Goal: Find specific page/section

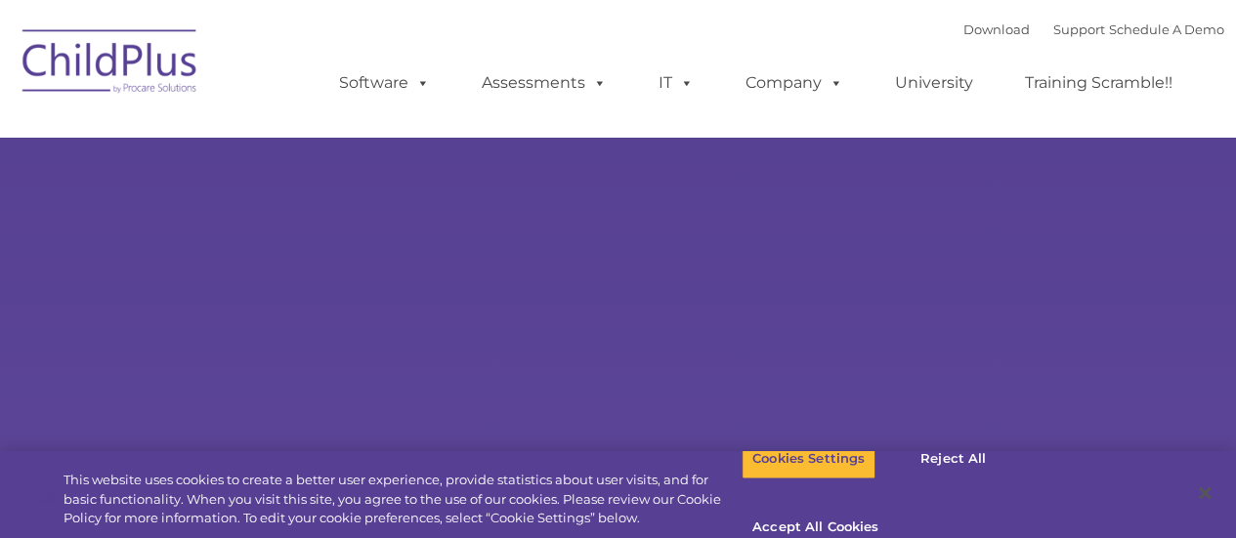
select select "MEDIUM"
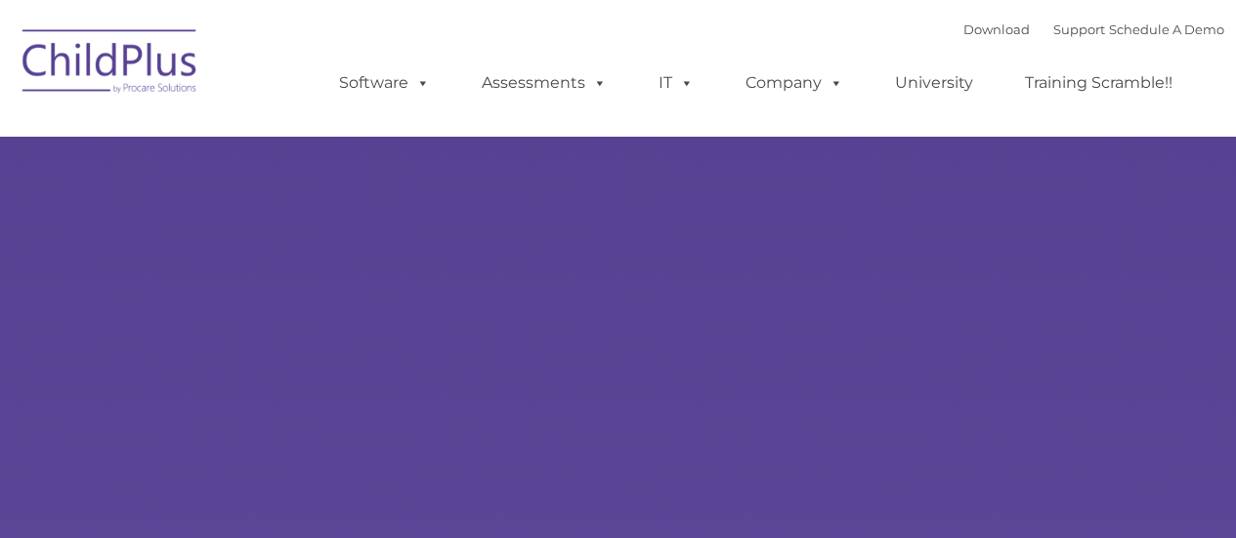
type input ""
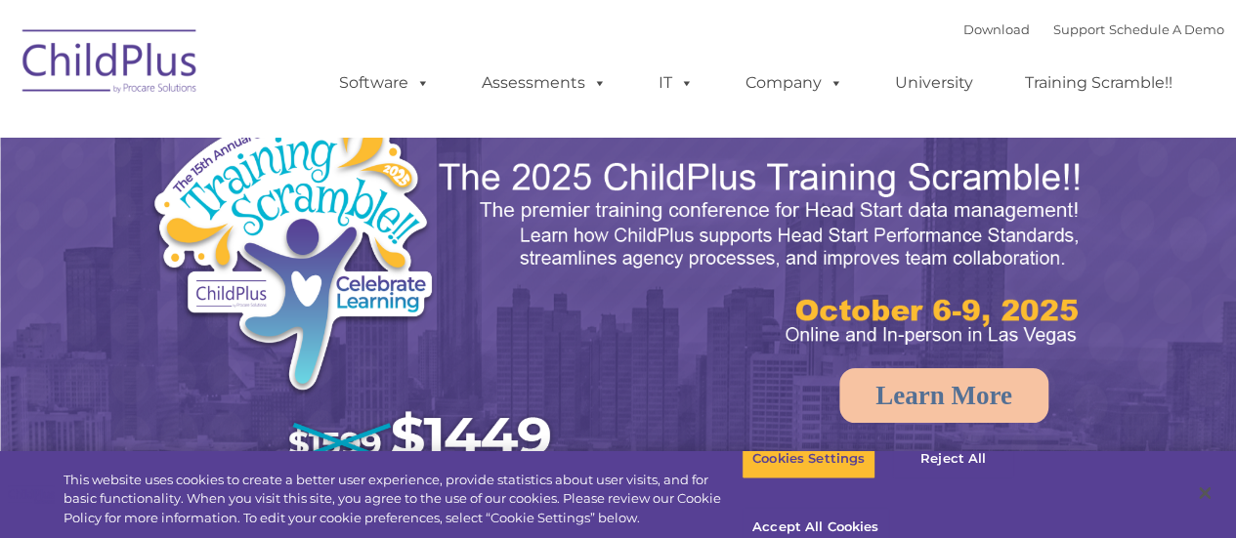
select select "MEDIUM"
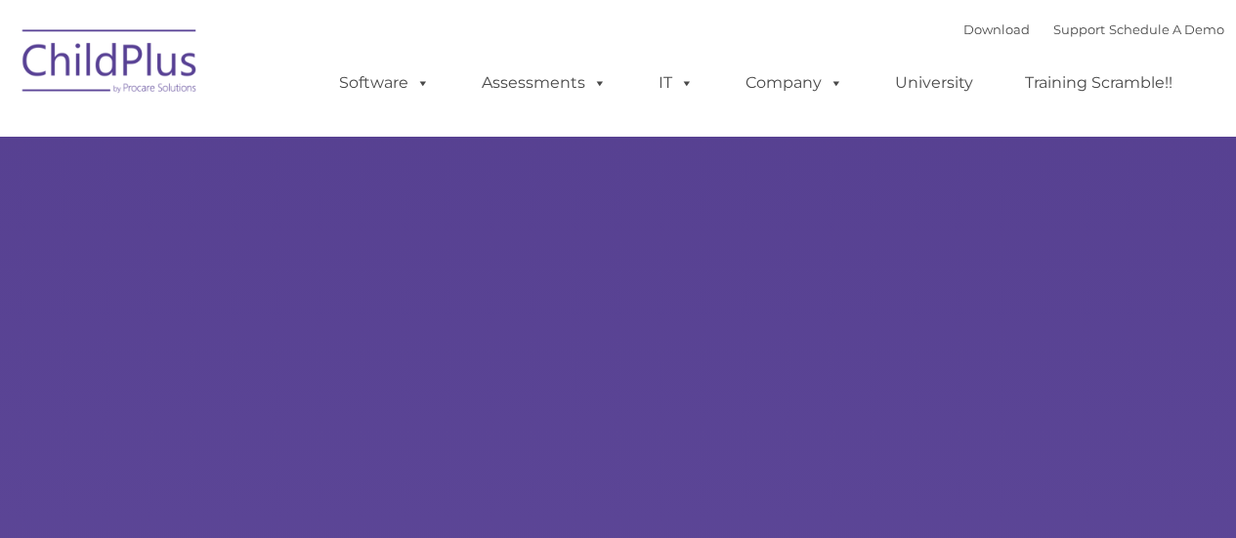
type input ""
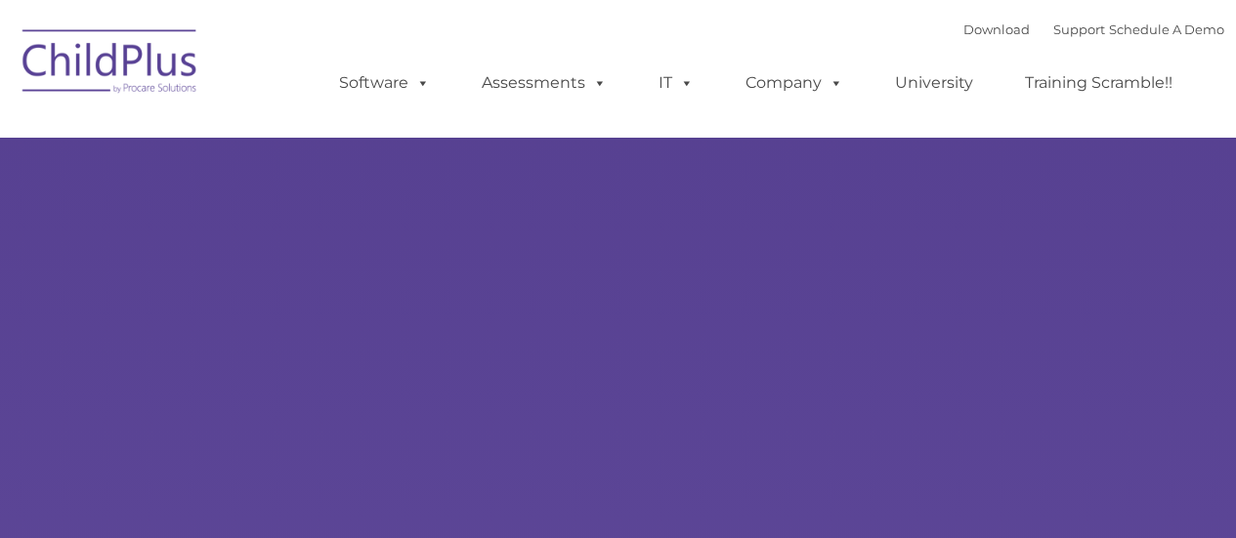
click at [316, 102] on ul "Software ChildPlus: The original and most widely-used Head Start data managemen…" at bounding box center [762, 83] width 924 height 78
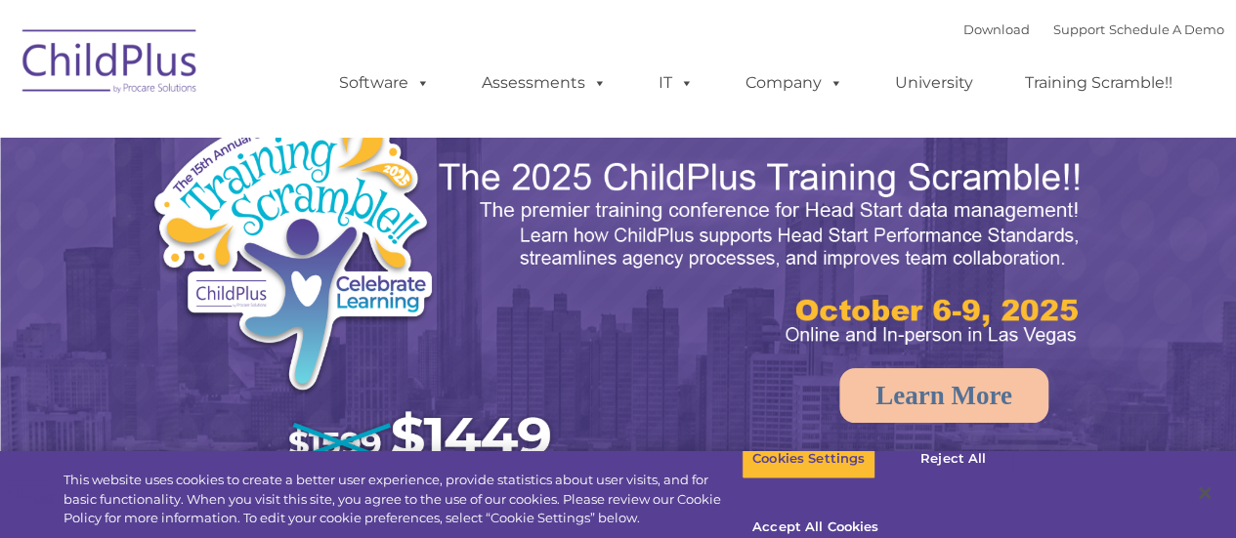
select select "MEDIUM"
